Goal: Register for event/course

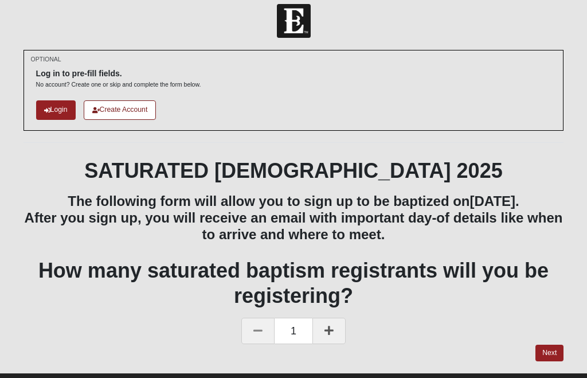
scroll to position [10, 0]
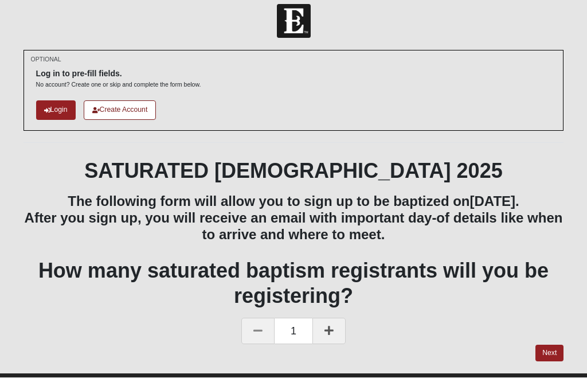
click at [548, 362] on link "Next" at bounding box center [549, 353] width 28 height 17
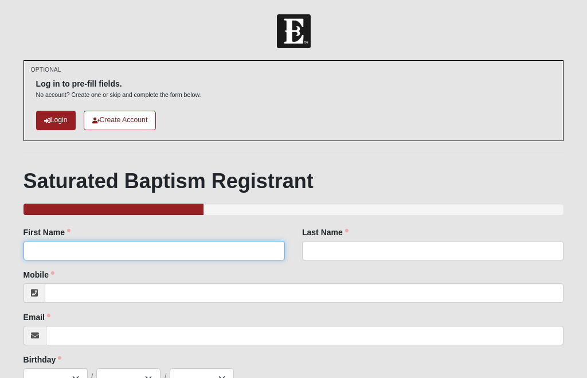
click at [42, 245] on input "First Name" at bounding box center [153, 250] width 261 height 19
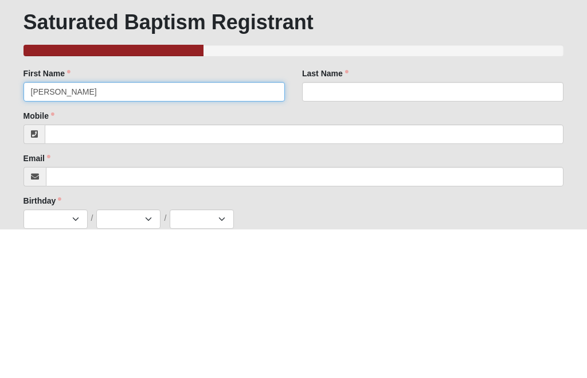
type input "Rachel"
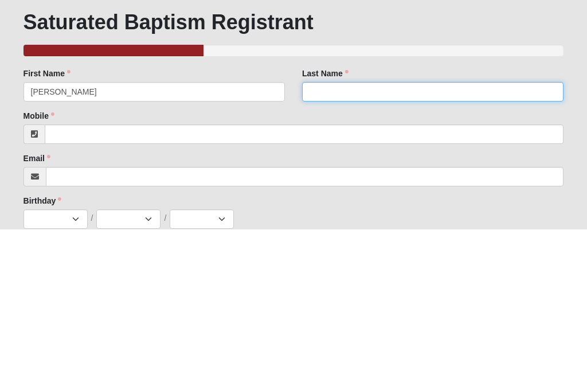
click at [346, 231] on input "Last Name" at bounding box center [432, 240] width 261 height 19
type input "Sepulveda"
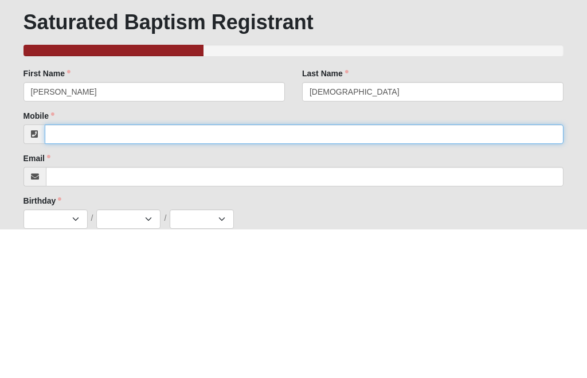
click at [84, 273] on input "Mobile" at bounding box center [304, 282] width 519 height 19
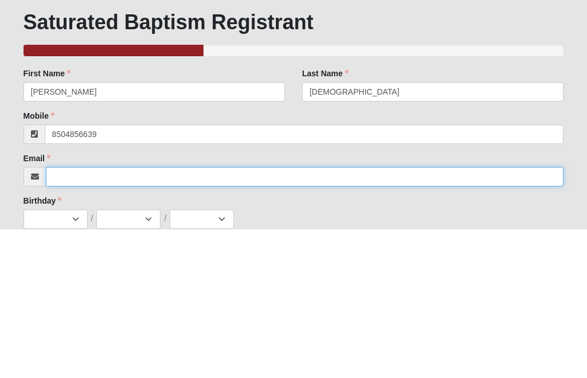
click at [78, 316] on input "Email" at bounding box center [305, 325] width 518 height 19
type input "(850) 485-6639"
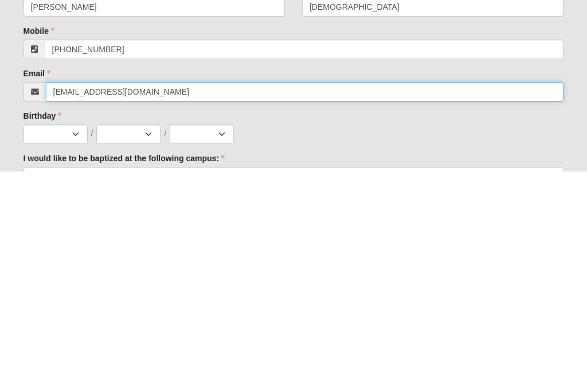
scroll to position [0, 0]
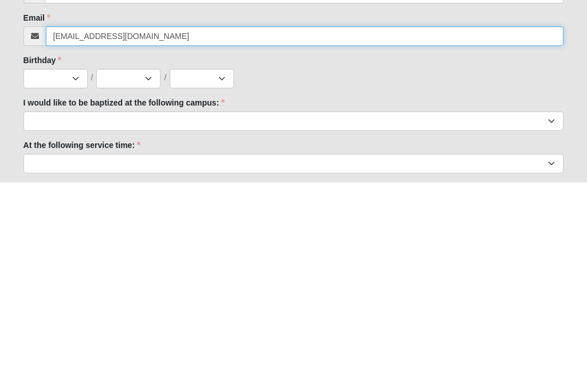
type input "sephea@hotmail.com"
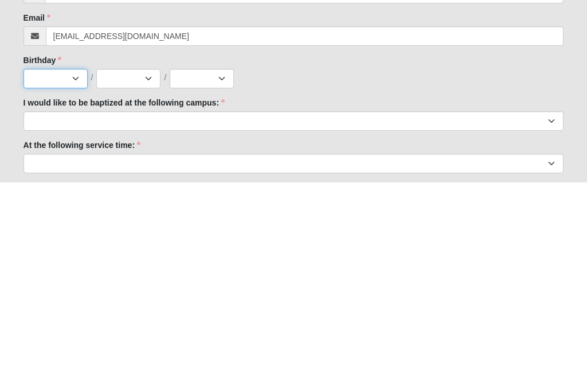
click at [77, 265] on select "Jan Feb Mar Apr May Jun Jul Aug Sep Oct Nov Dec" at bounding box center [55, 274] width 64 height 19
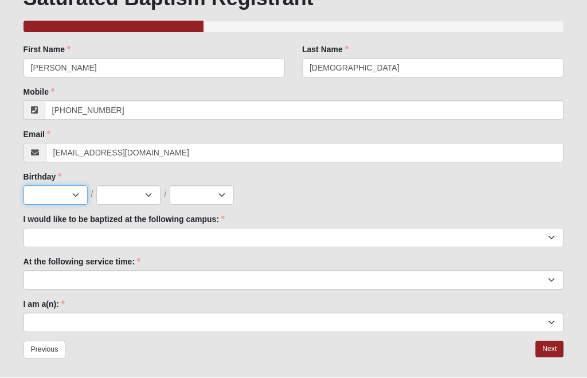
select select "7"
click at [144, 194] on select "1 2 3 4 5 6 7 8 9 10 11 12 13 14 15 16 17 18 19 20 21 22 23 24 25 26 27 28 29 3…" at bounding box center [128, 195] width 64 height 19
select select "18"
click at [206, 193] on select "2025 2024 2023 2022 2021 2020 2019 2018 2017 2016 2015 2014 2013 2012 2011 2010…" at bounding box center [202, 195] width 64 height 19
select select "1978"
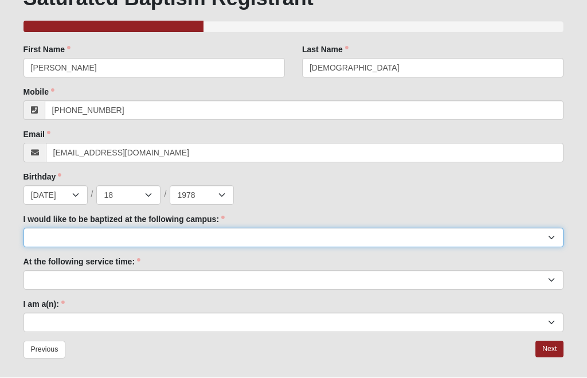
click at [62, 238] on select "Arlington Baymeadows Fleming Island Jesup Mandarin North Jax Orange Park Palatk…" at bounding box center [293, 237] width 540 height 19
select select "5"
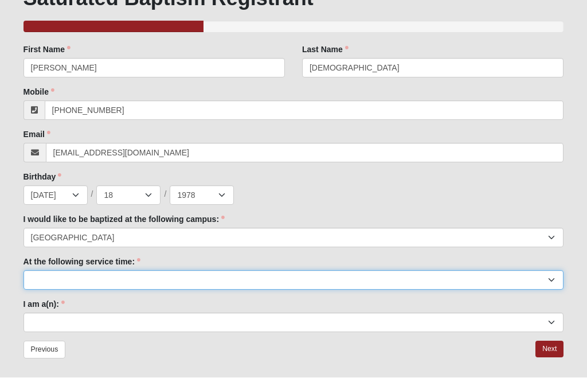
click at [45, 281] on select "9:00am 11:22am 4:22pm (San Pablo and Fleming Island Only)" at bounding box center [293, 279] width 540 height 19
select select "9:00am"
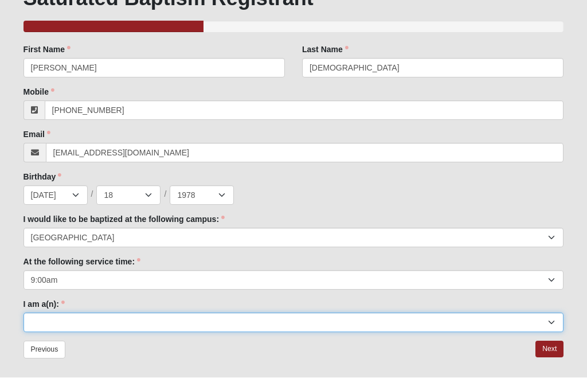
click at [78, 327] on select "Adult (25+) Young Adult (18-25) High School Student (8-12th Grade) Middle Schoo…" at bounding box center [293, 322] width 540 height 19
select select "Adult (25+)"
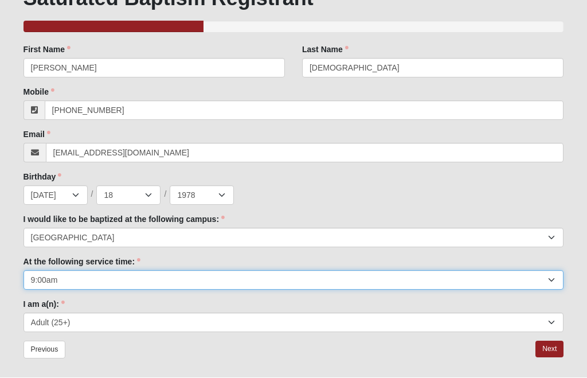
click at [547, 273] on select "9:00am 11:22am 4:22pm (San Pablo and Fleming Island Only)" at bounding box center [293, 279] width 540 height 19
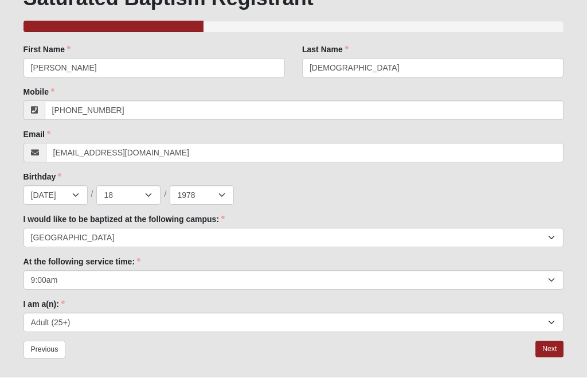
click at [547, 341] on link "Next" at bounding box center [549, 349] width 28 height 17
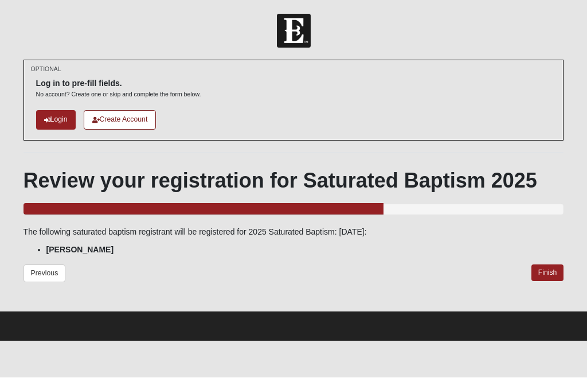
click at [547, 266] on link "Finish" at bounding box center [547, 273] width 33 height 17
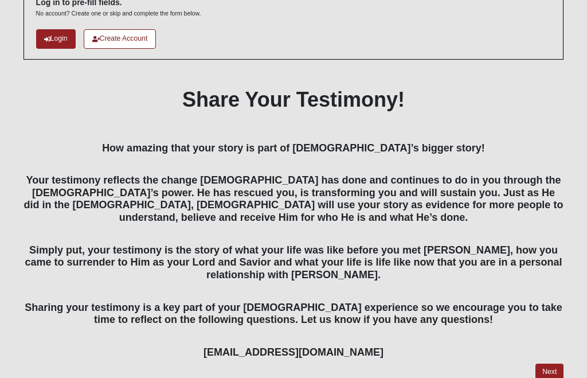
scroll to position [81, 0]
click at [544, 364] on link "Next" at bounding box center [549, 372] width 28 height 17
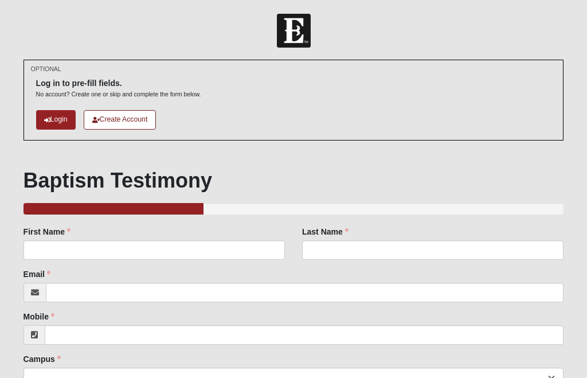
scroll to position [38, 0]
